Goal: Unclear

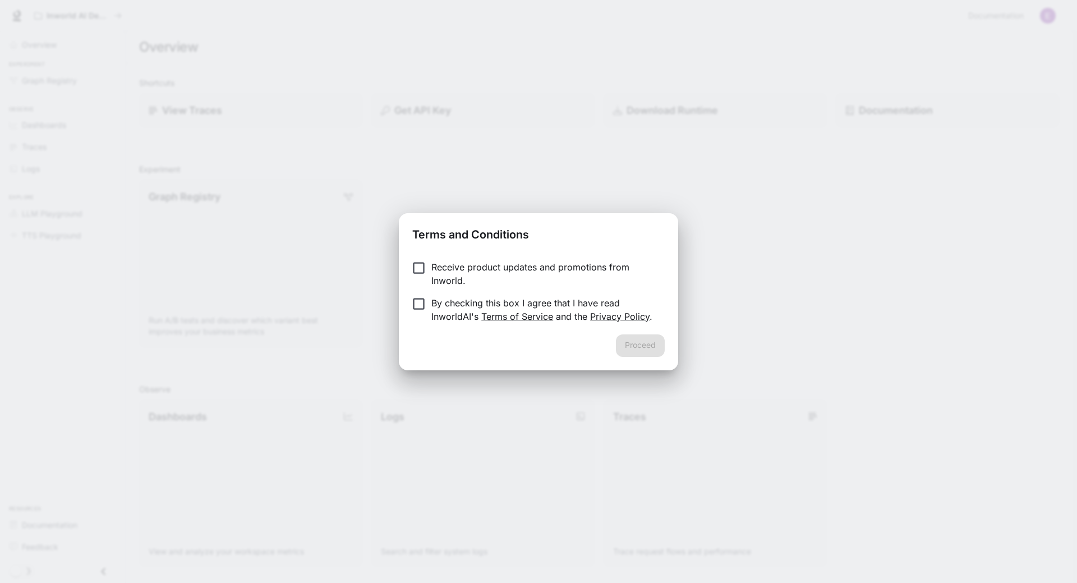
click at [422, 331] on div "Receive product updates and promotions from Inworld. By checking this box I agr…" at bounding box center [538, 292] width 279 height 83
click at [417, 331] on div "Receive product updates and promotions from Inworld. By checking this box I agr…" at bounding box center [538, 292] width 279 height 83
click at [460, 348] on div "Proceed" at bounding box center [538, 352] width 279 height 36
click at [638, 340] on button "Proceed" at bounding box center [640, 345] width 49 height 22
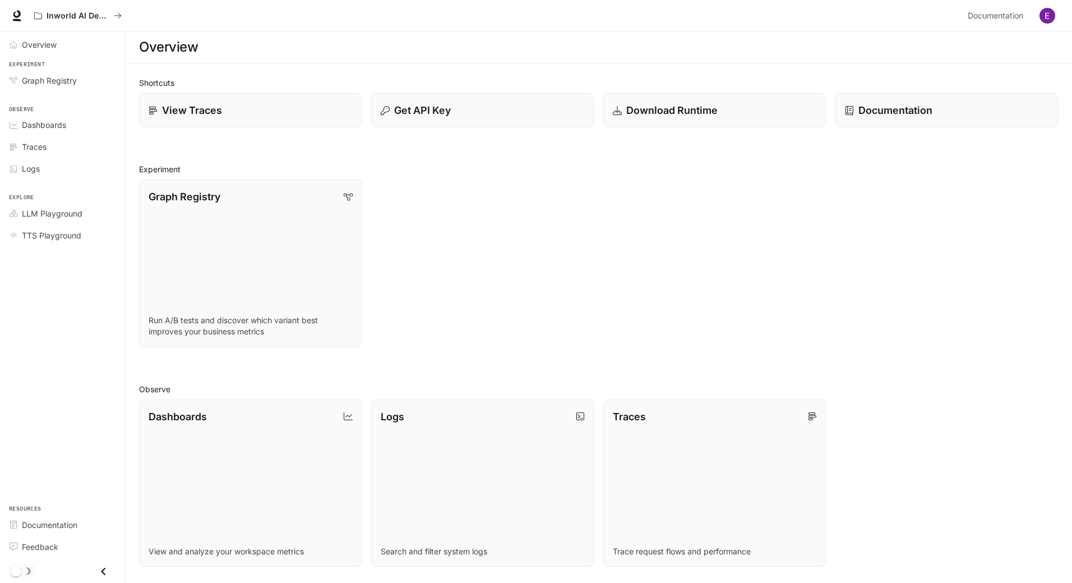
click at [504, 218] on div "Graph Registry Run A/B tests and discover which variant best improves your busi…" at bounding box center [594, 259] width 929 height 177
click at [519, 257] on div "Graph Registry Run A/B tests and discover which variant best improves your busi…" at bounding box center [594, 259] width 929 height 177
click at [481, 266] on div "Graph Registry Run A/B tests and discover which variant best improves your busi…" at bounding box center [594, 259] width 929 height 177
click at [552, 211] on div "Graph Registry Run A/B tests and discover which variant best improves your busi…" at bounding box center [594, 259] width 929 height 177
drag, startPoint x: 560, startPoint y: 237, endPoint x: 541, endPoint y: 232, distance: 19.7
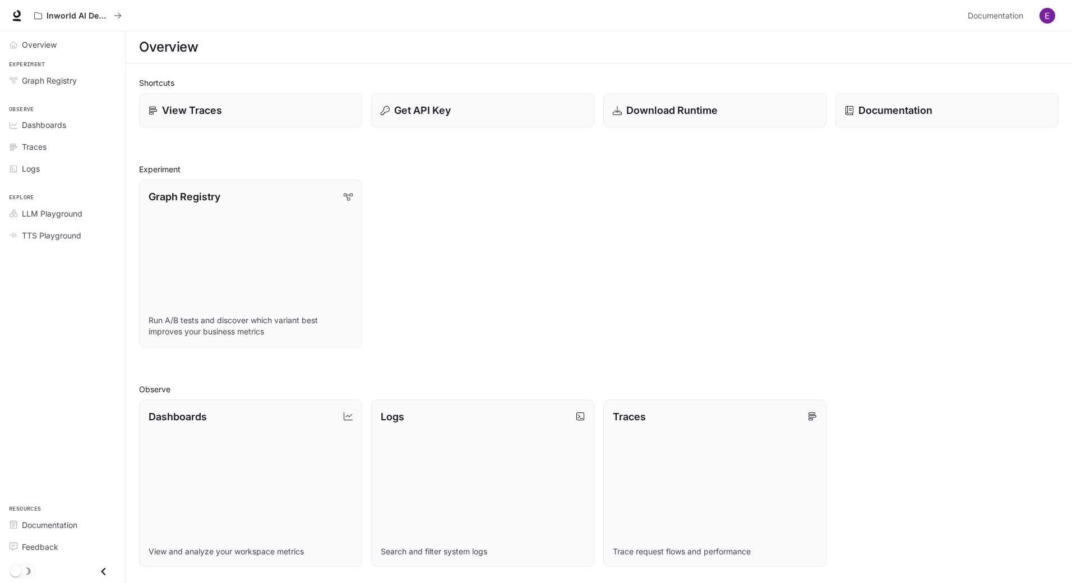
click at [560, 237] on div "Graph Registry Run A/B tests and discover which variant best improves your busi…" at bounding box center [594, 259] width 929 height 177
